Goal: Browse casually

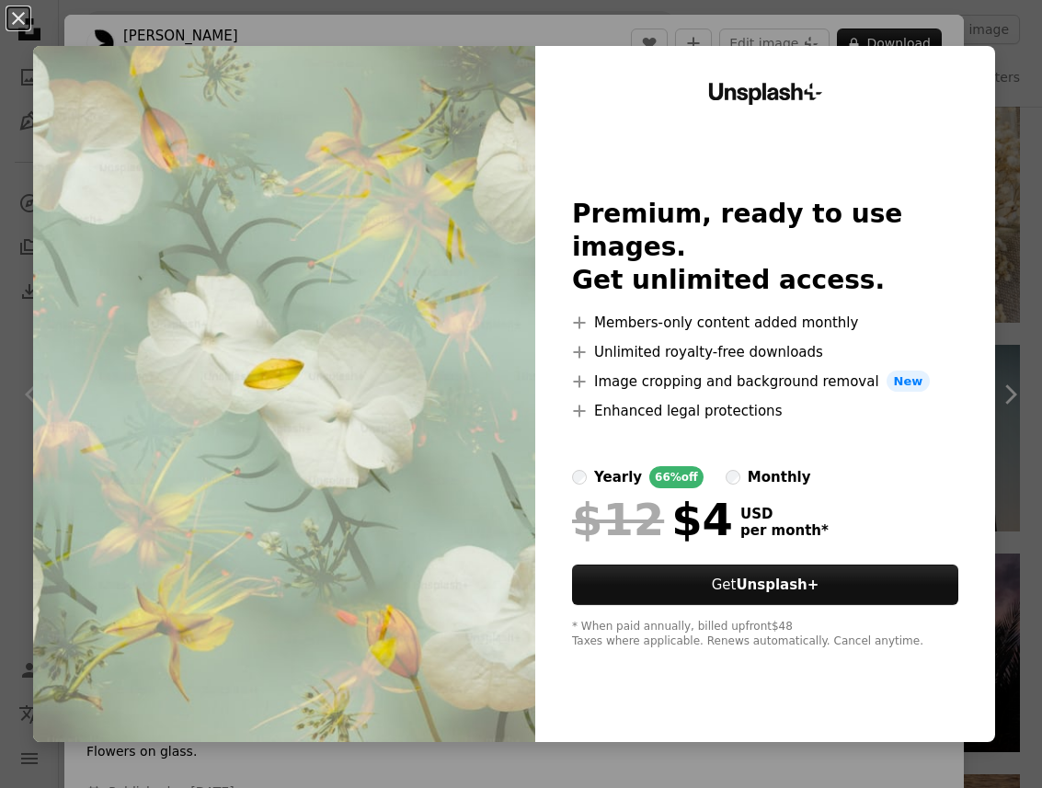
scroll to position [1427, 0]
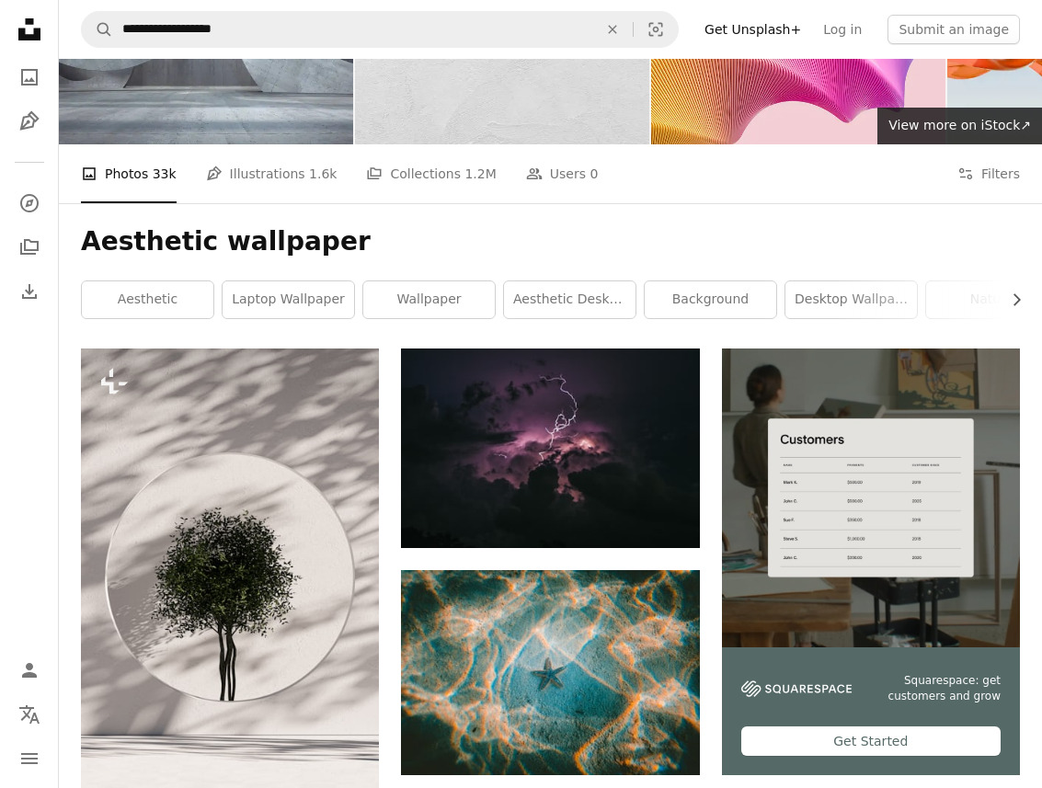
scroll to position [111, 0]
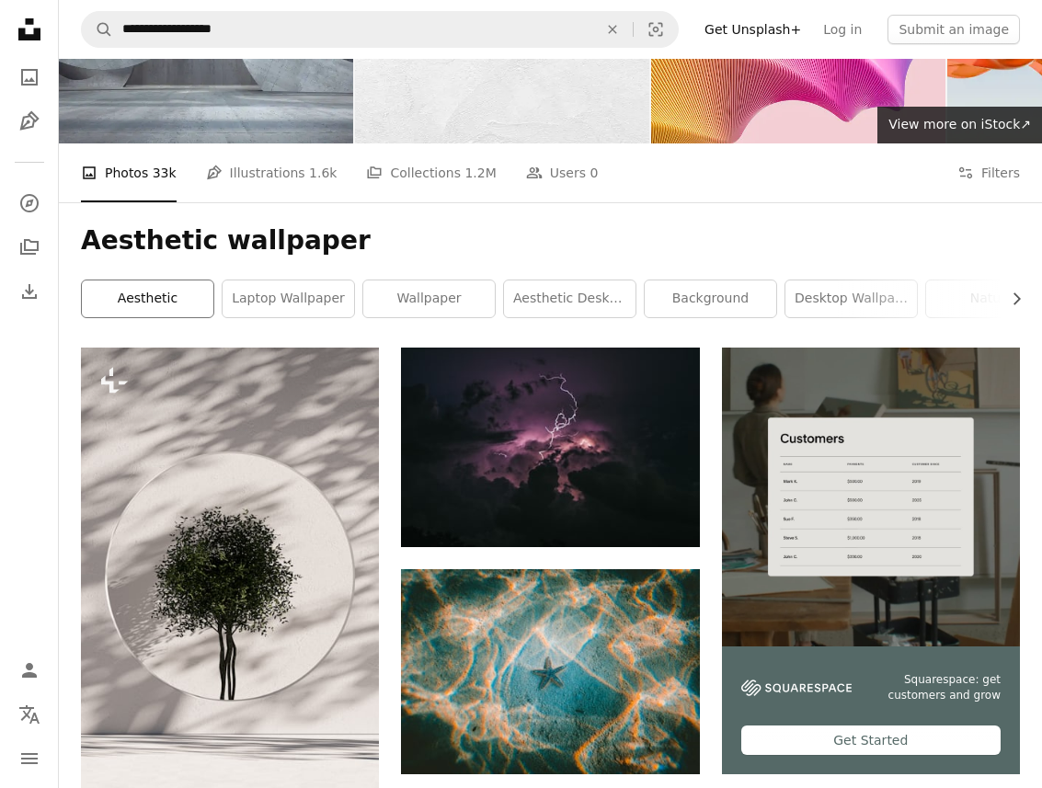
click at [144, 306] on link "aesthetic" at bounding box center [148, 298] width 132 height 37
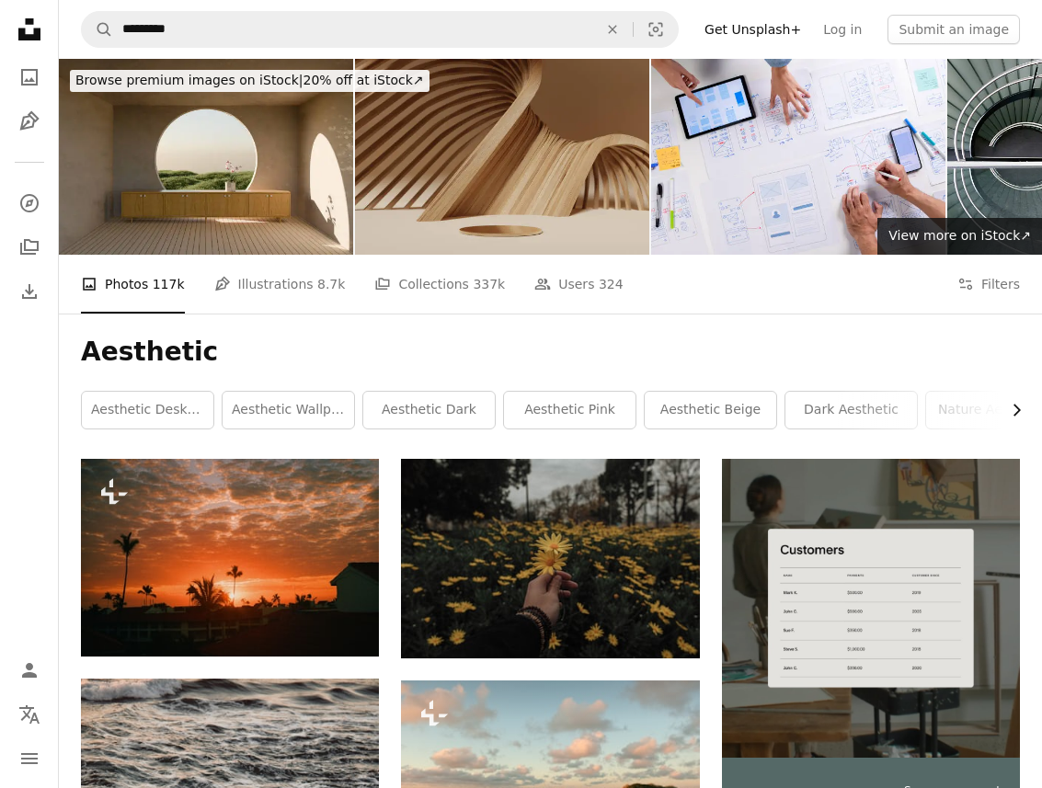
click at [1017, 410] on icon "Chevron right" at bounding box center [1016, 410] width 18 height 18
click at [1024, 406] on icon "Chevron right" at bounding box center [1016, 410] width 18 height 18
click at [1009, 412] on icon "Chevron right" at bounding box center [1016, 410] width 18 height 18
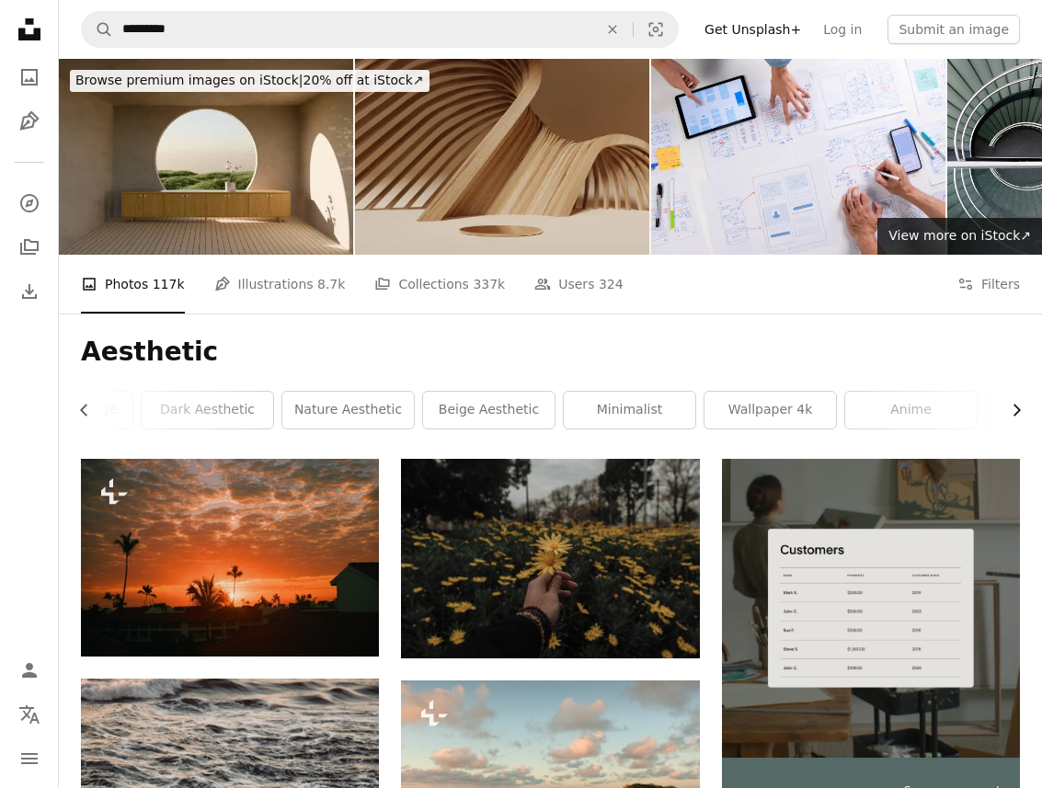
scroll to position [0, 742]
click at [85, 406] on icon "button" at bounding box center [83, 411] width 7 height 12
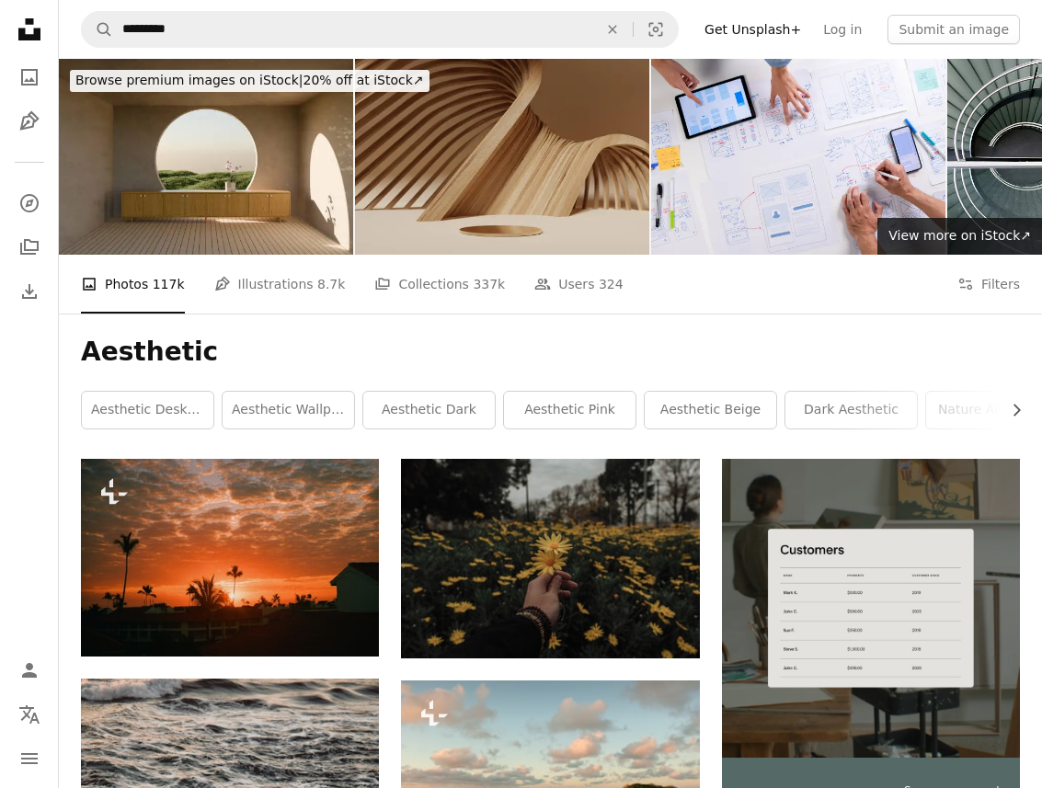
click at [85, 406] on link "aesthetic desktop wallpaper" at bounding box center [148, 410] width 132 height 37
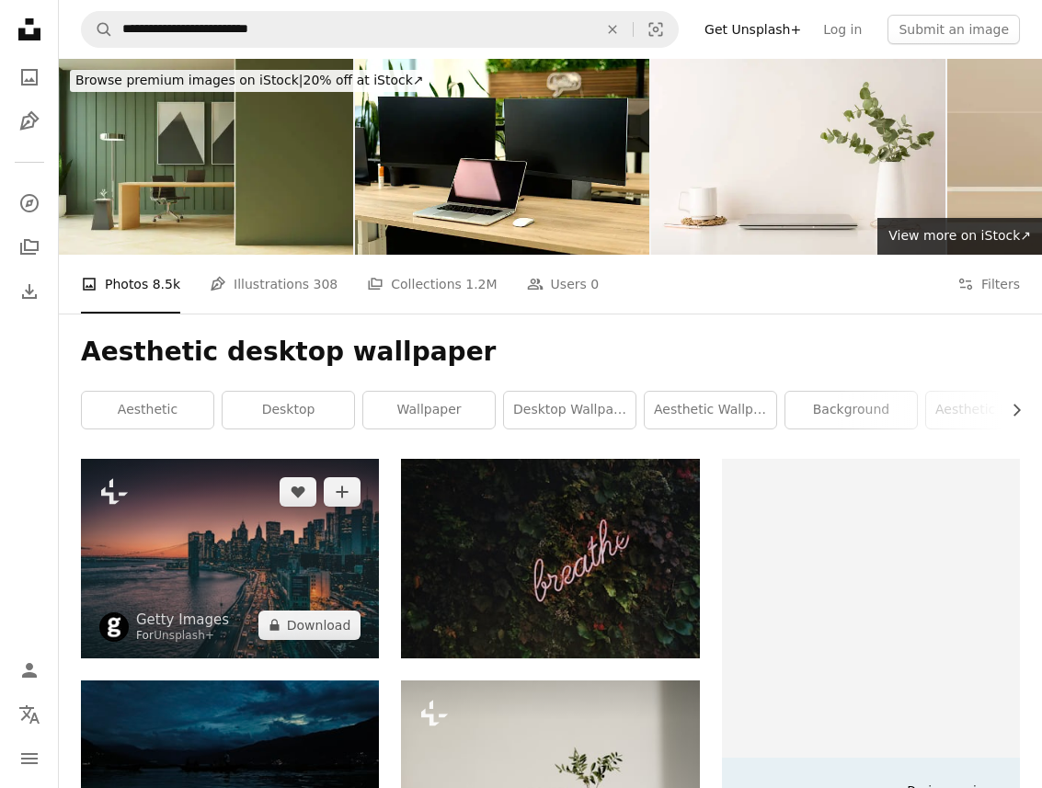
click at [210, 565] on img at bounding box center [230, 558] width 298 height 199
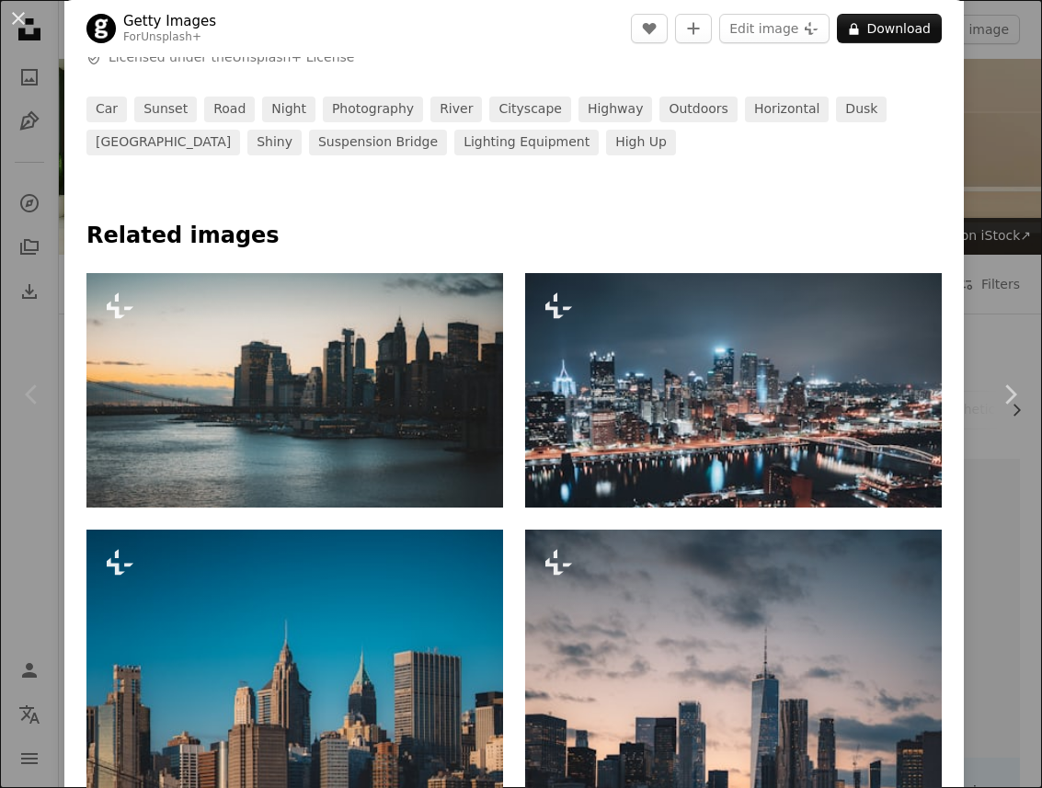
scroll to position [706, 0]
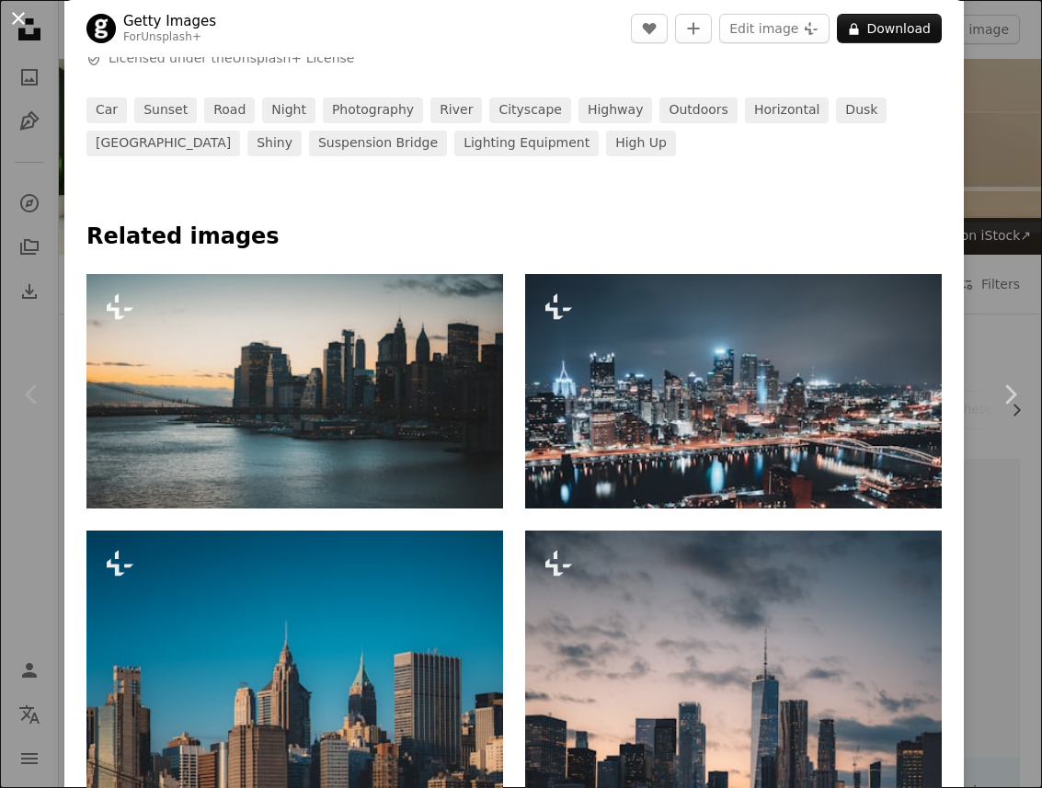
click at [23, 15] on button "An X shape" at bounding box center [18, 18] width 22 height 22
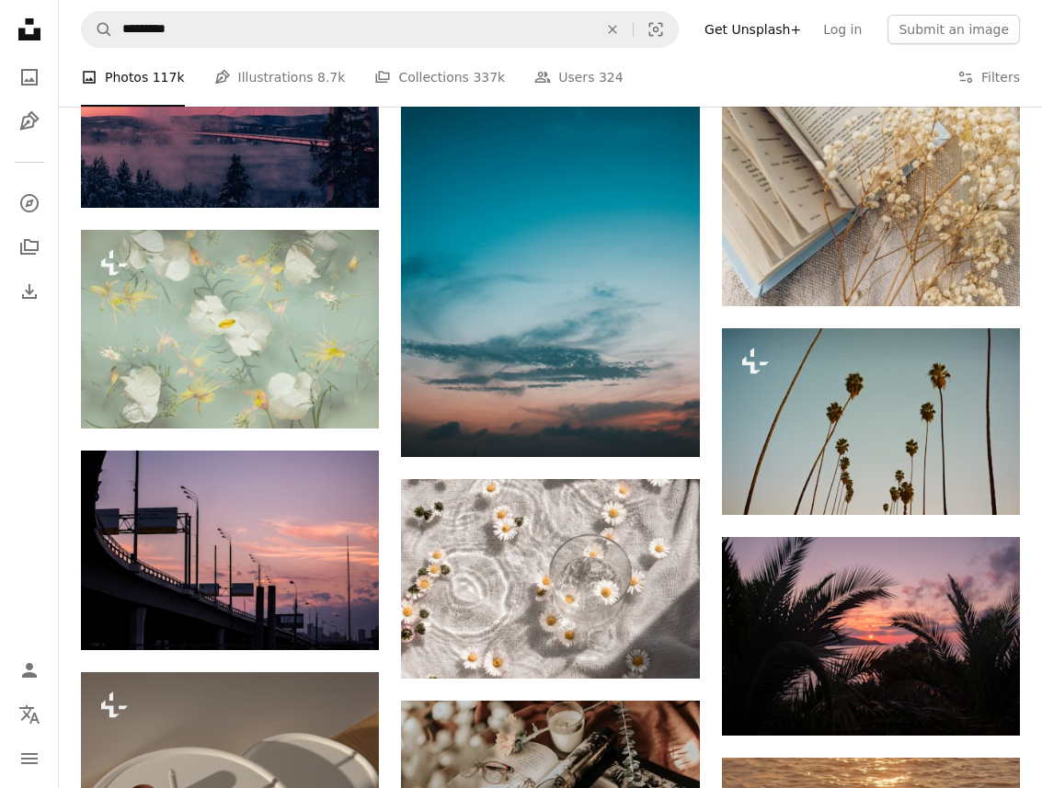
scroll to position [1539, 0]
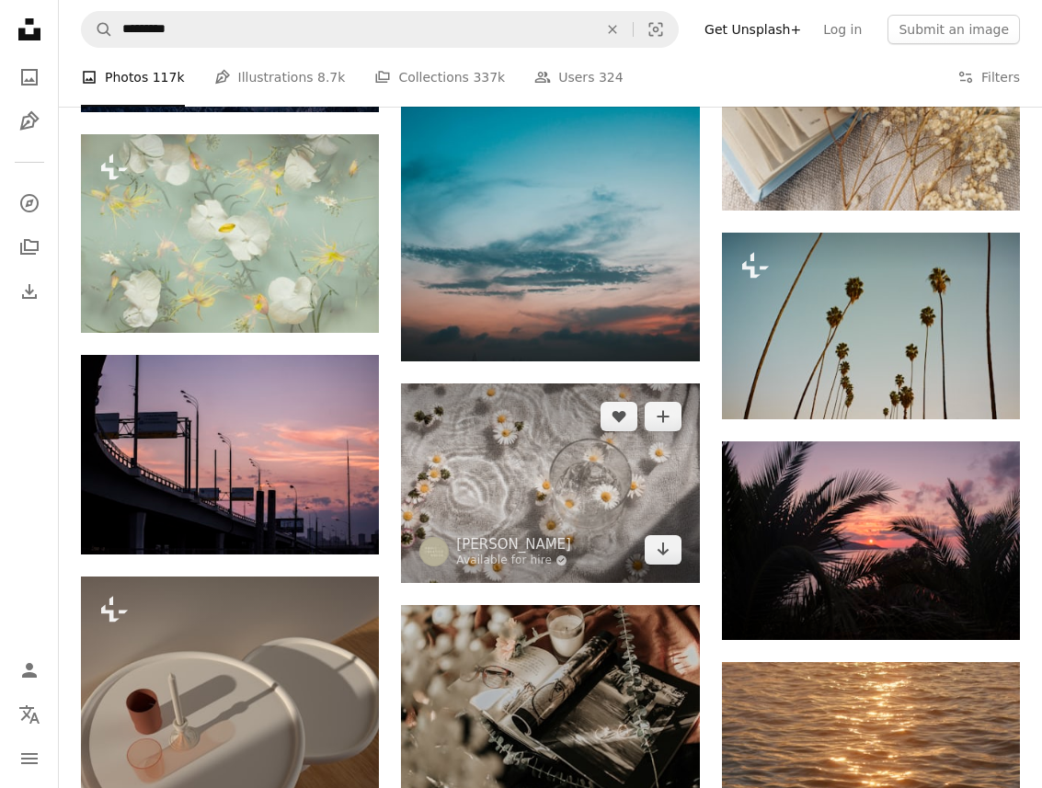
click at [454, 488] on img at bounding box center [550, 482] width 298 height 199
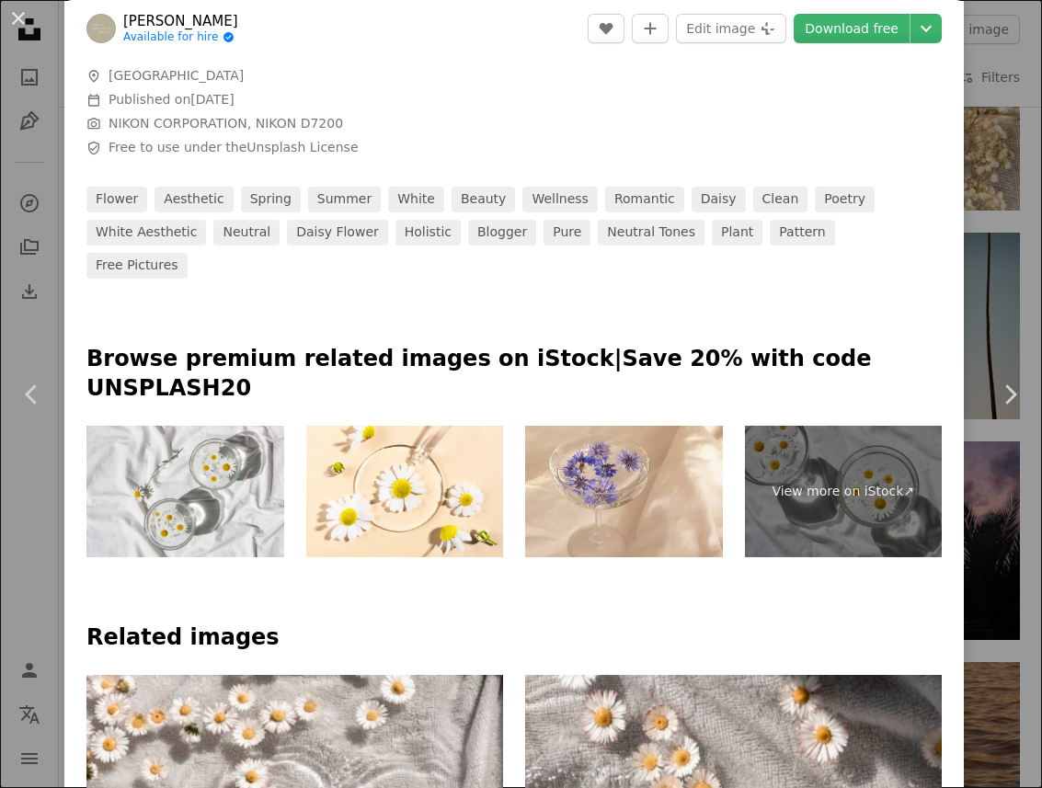
scroll to position [852, 0]
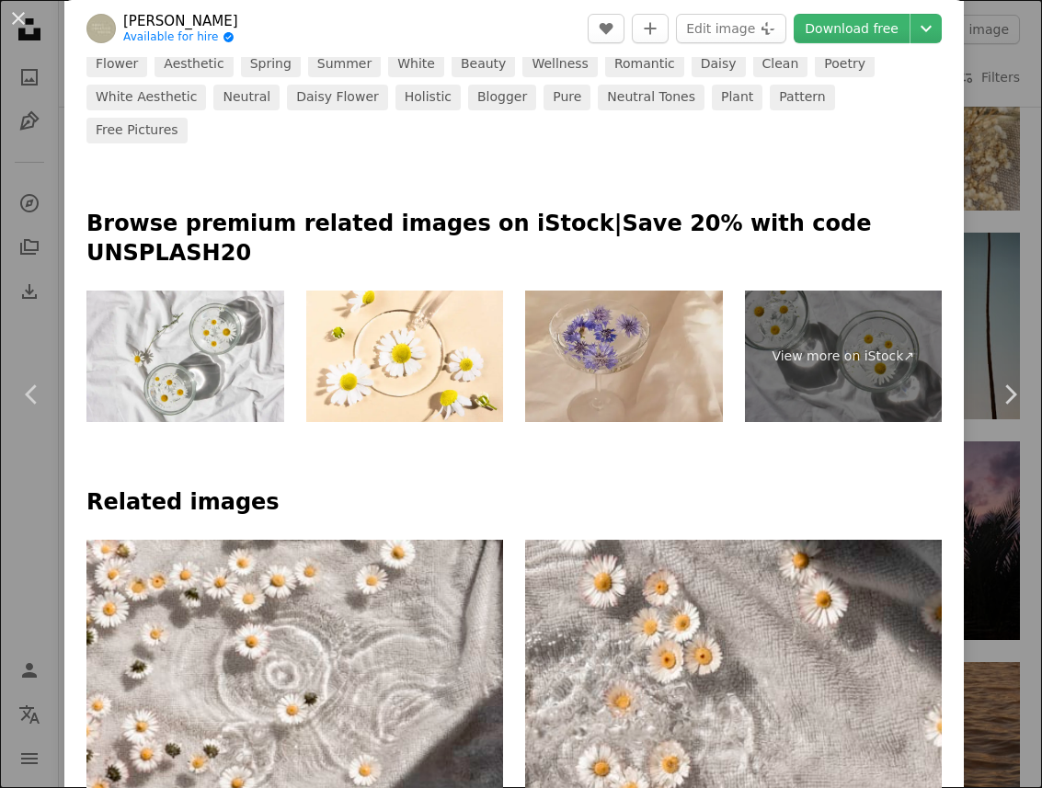
click at [621, 345] on img at bounding box center [624, 357] width 198 height 132
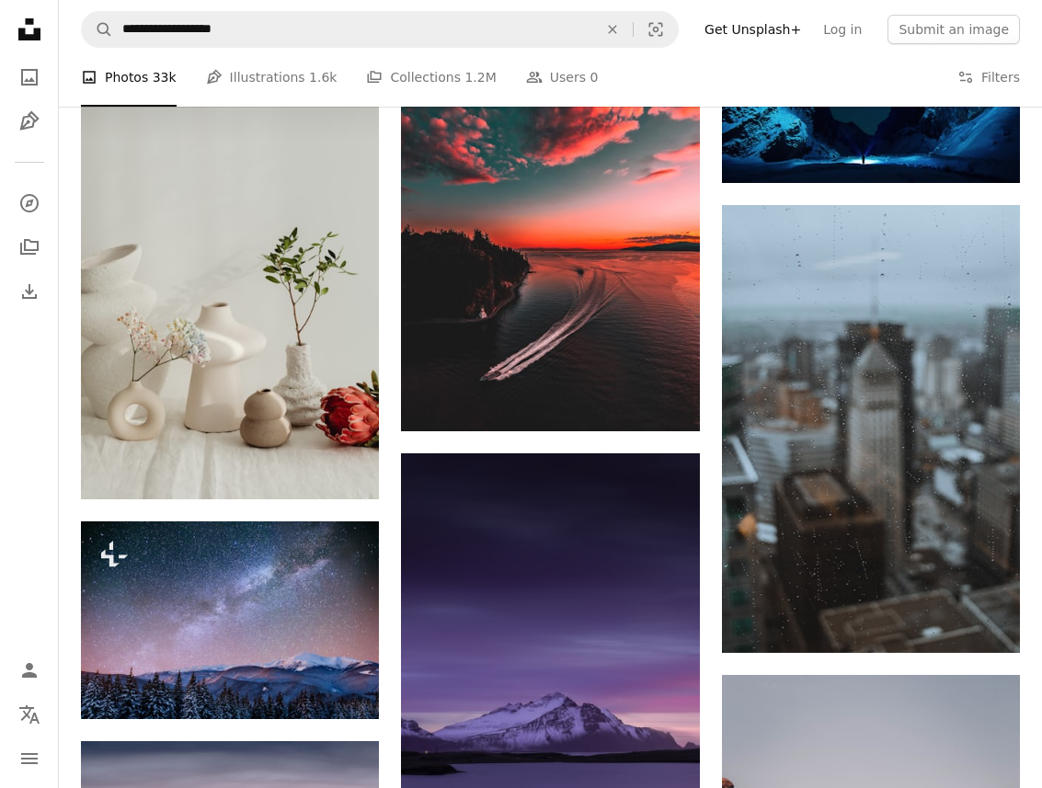
scroll to position [111, 0]
